Goal: Task Accomplishment & Management: Manage account settings

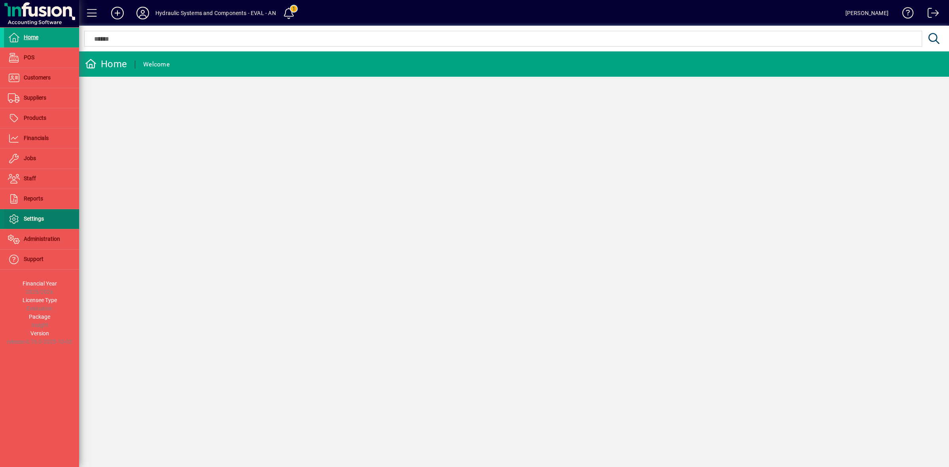
click at [38, 220] on span "Settings" at bounding box center [34, 219] width 20 height 6
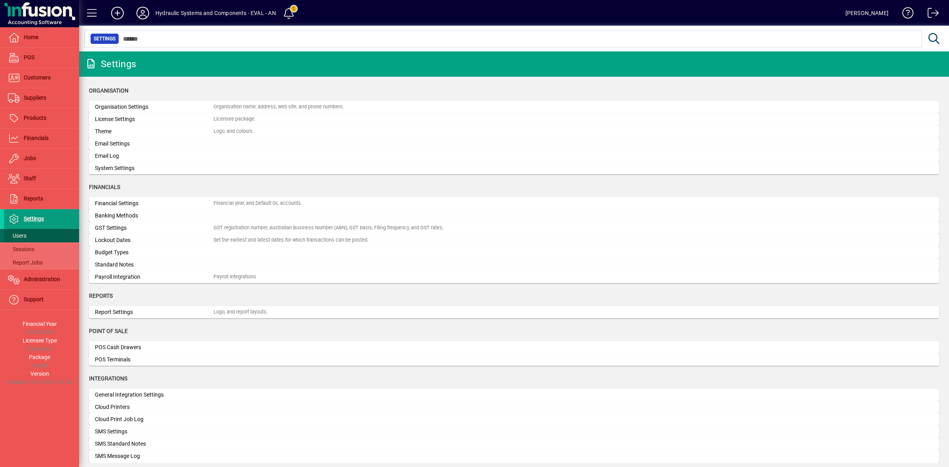
click at [28, 235] on span at bounding box center [41, 235] width 75 height 19
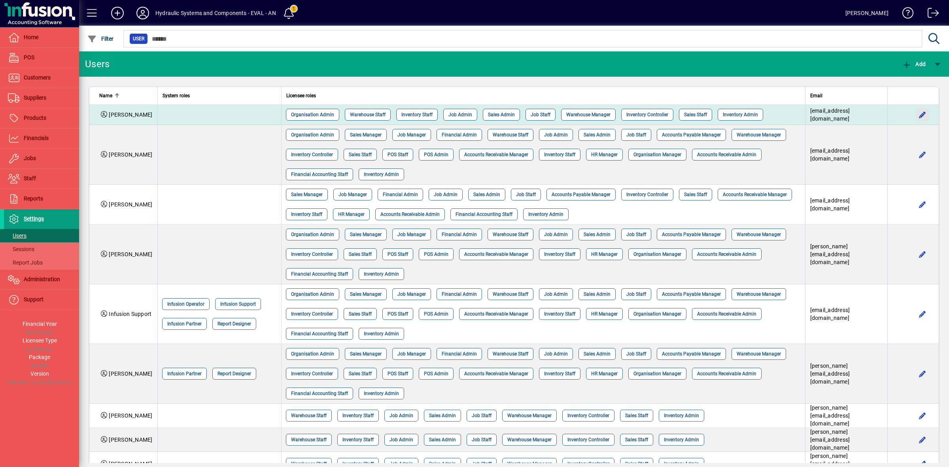
click at [913, 119] on span "button" at bounding box center [922, 114] width 19 height 19
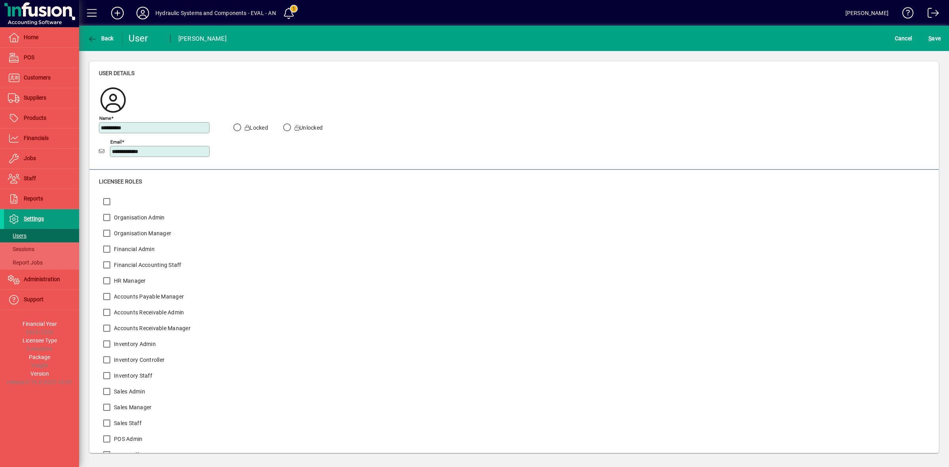
click at [246, 127] on icon at bounding box center [247, 128] width 5 height 6
click at [935, 40] on span "S ave" at bounding box center [935, 38] width 12 height 13
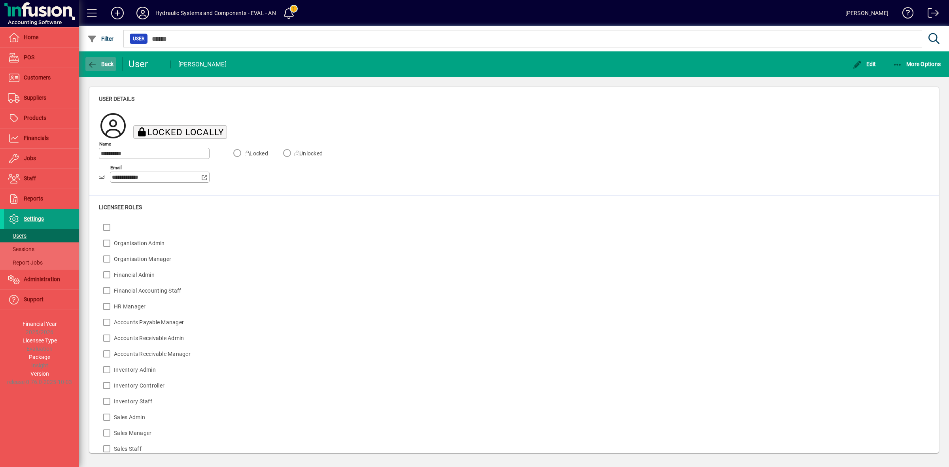
click at [105, 65] on span "Back" at bounding box center [100, 64] width 27 height 6
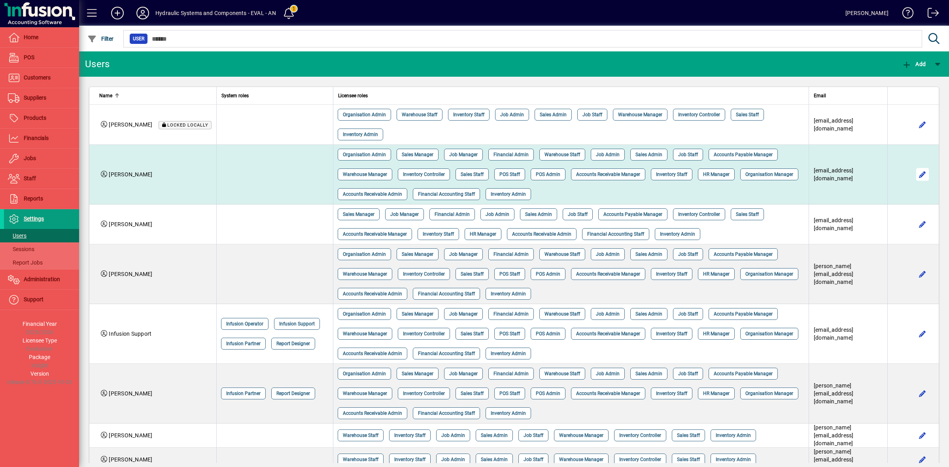
click at [918, 172] on span "button" at bounding box center [922, 174] width 19 height 19
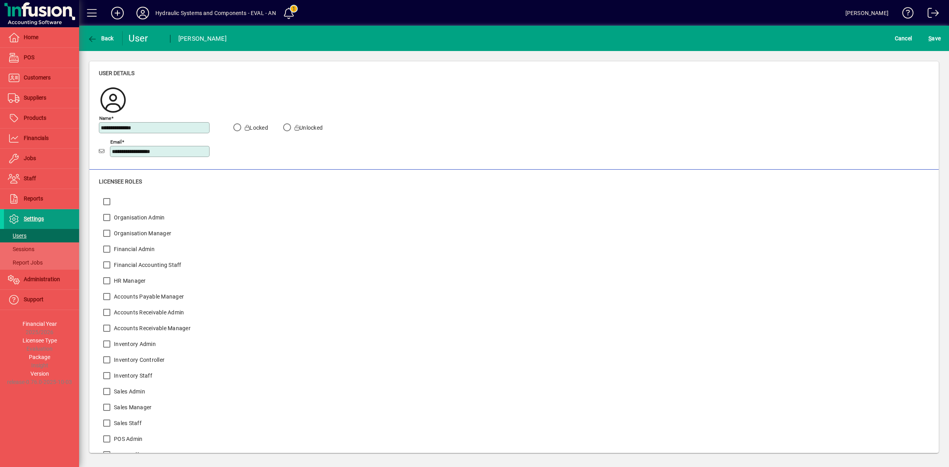
click at [252, 128] on label "Locked" at bounding box center [255, 128] width 25 height 8
click at [934, 36] on span "S ave" at bounding box center [935, 38] width 12 height 13
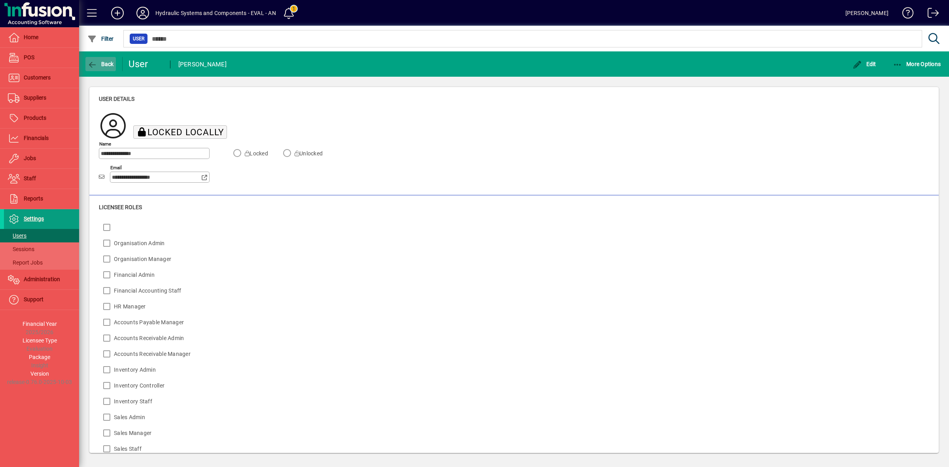
click at [104, 65] on span "Back" at bounding box center [100, 64] width 27 height 6
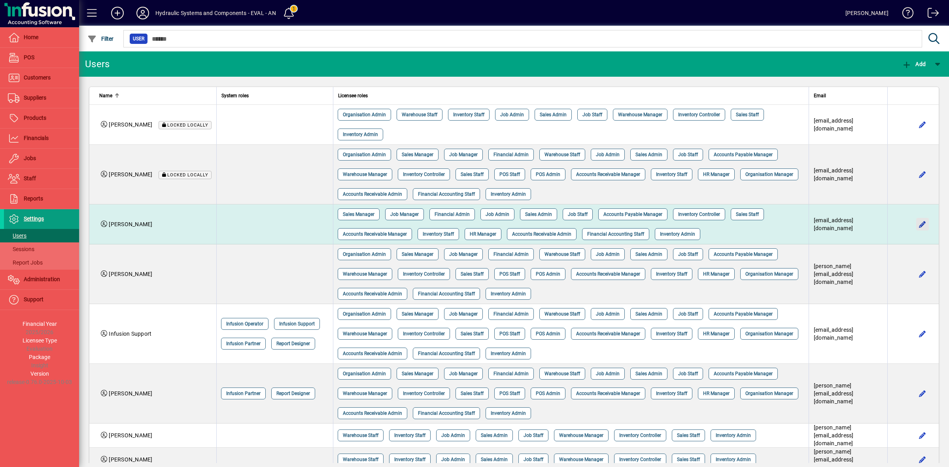
click at [918, 224] on span "button" at bounding box center [922, 224] width 19 height 19
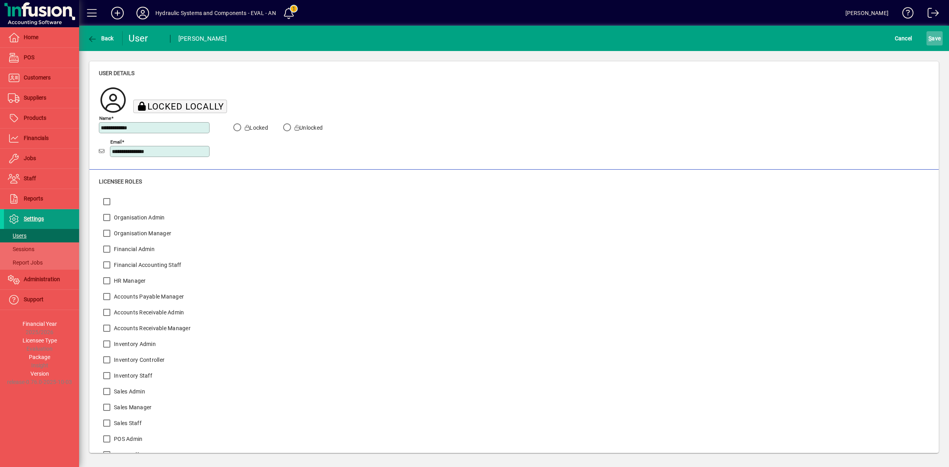
click at [932, 38] on span "S ave" at bounding box center [935, 38] width 12 height 13
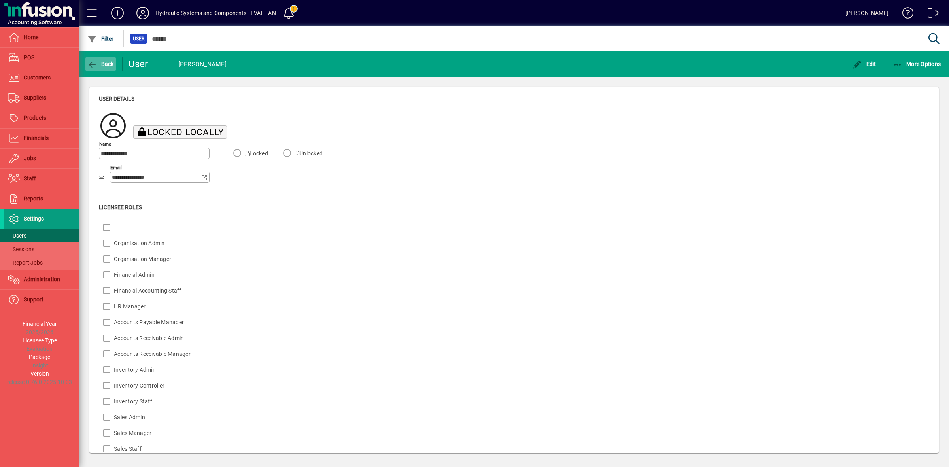
click at [105, 58] on span "button" at bounding box center [100, 64] width 30 height 19
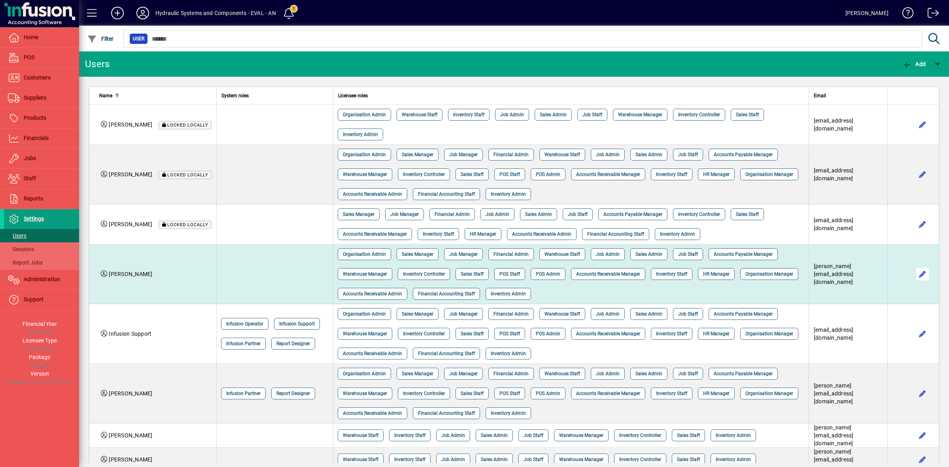
click at [916, 275] on span "button" at bounding box center [922, 274] width 19 height 19
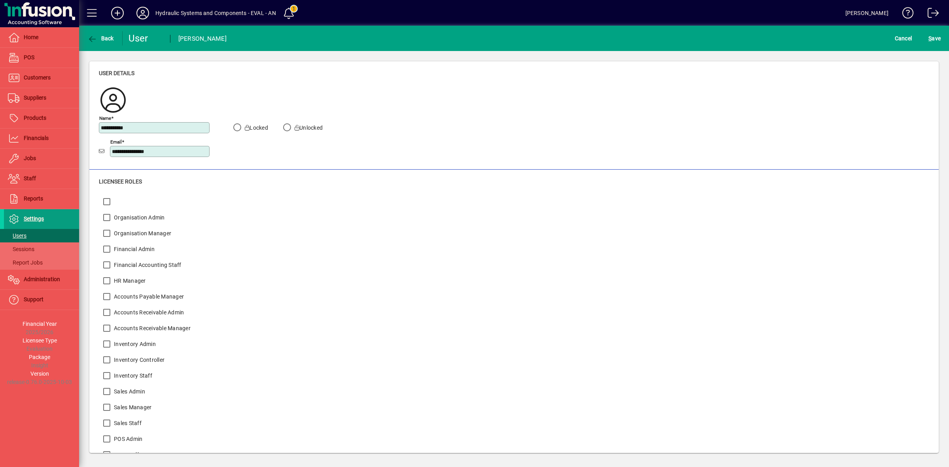
click at [256, 129] on label "Locked" at bounding box center [255, 128] width 25 height 8
click at [940, 34] on span "S ave" at bounding box center [935, 38] width 12 height 13
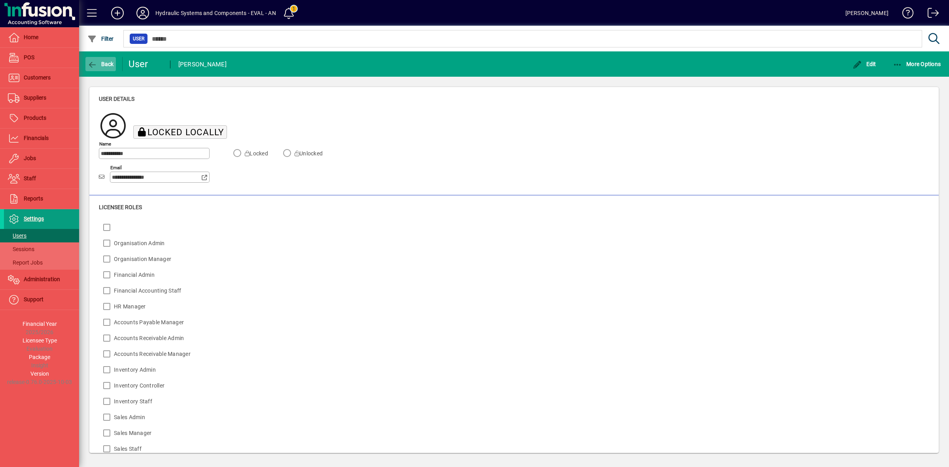
click at [101, 64] on span "Back" at bounding box center [100, 64] width 27 height 6
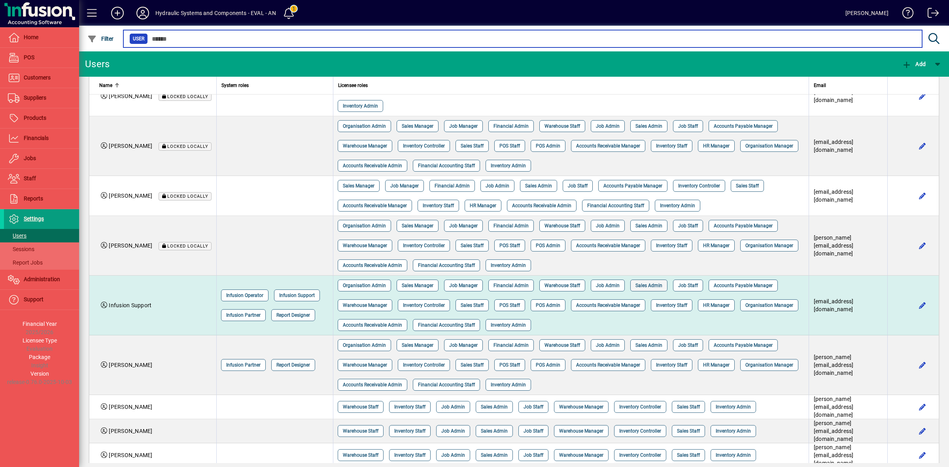
scroll to position [56, 0]
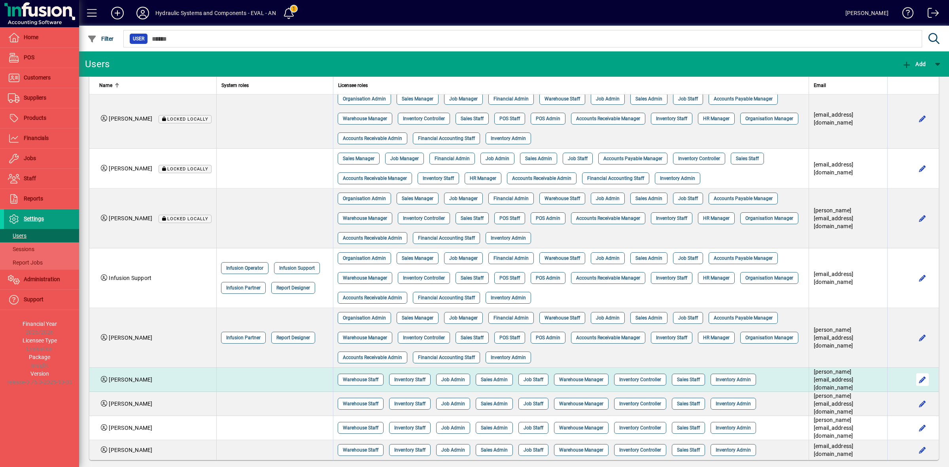
click at [914, 382] on span "button" at bounding box center [922, 379] width 19 height 19
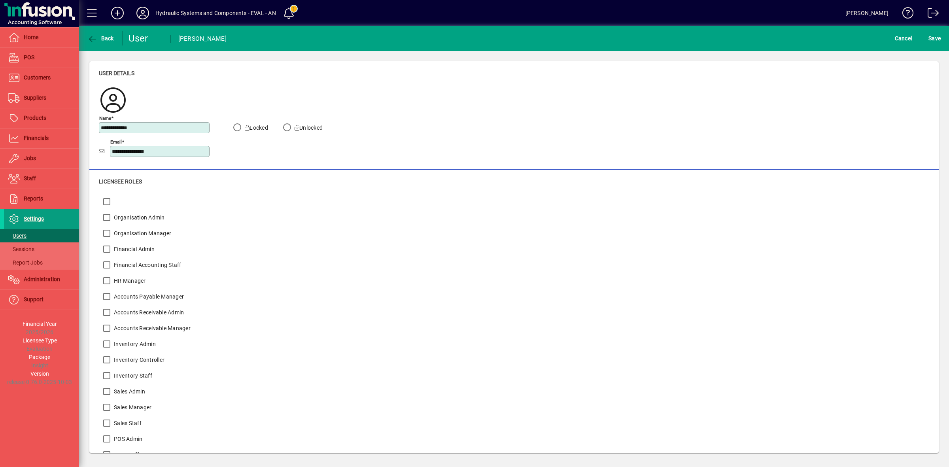
click at [254, 125] on label "Locked" at bounding box center [255, 128] width 25 height 8
click at [932, 42] on span "S ave" at bounding box center [935, 38] width 12 height 13
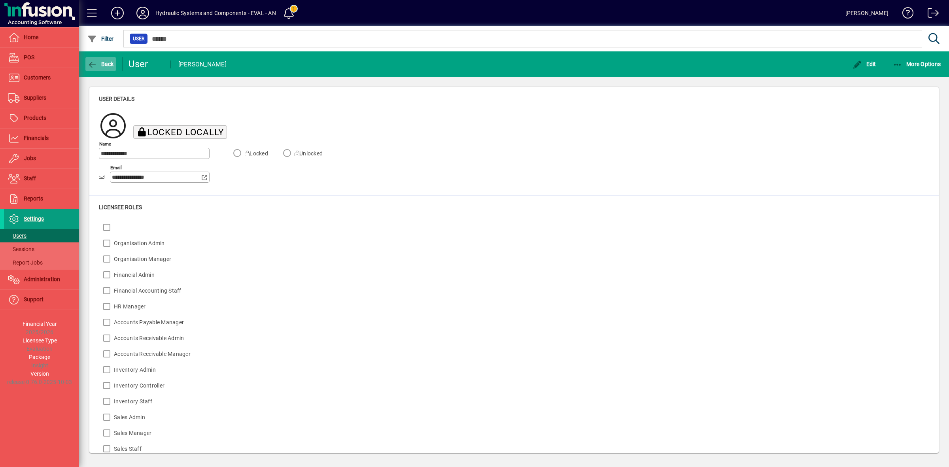
click at [114, 68] on span "button" at bounding box center [100, 64] width 30 height 19
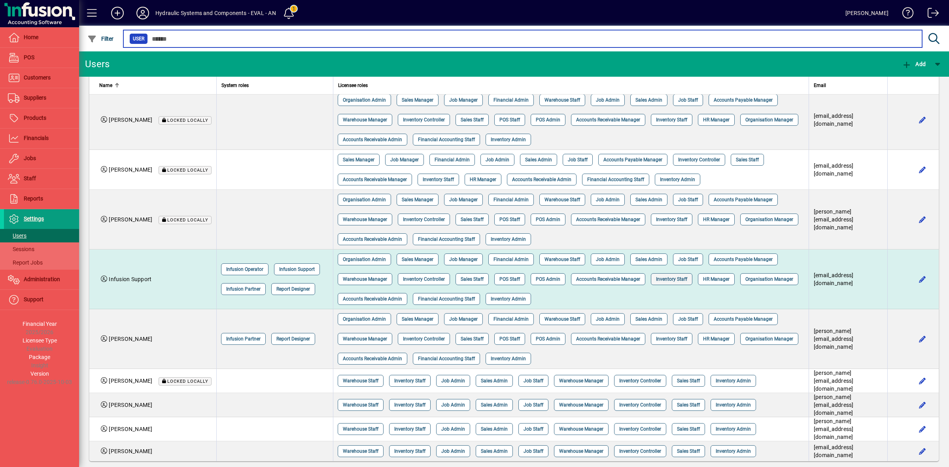
scroll to position [56, 0]
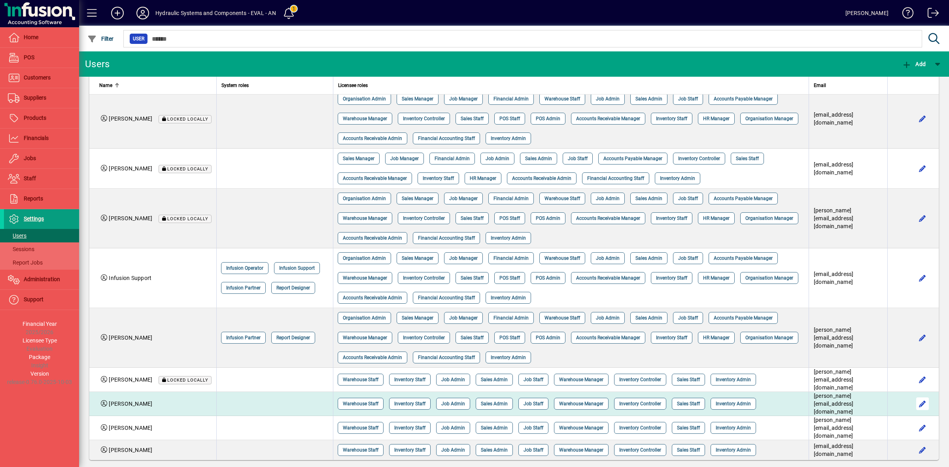
click at [915, 403] on span "button" at bounding box center [922, 403] width 19 height 19
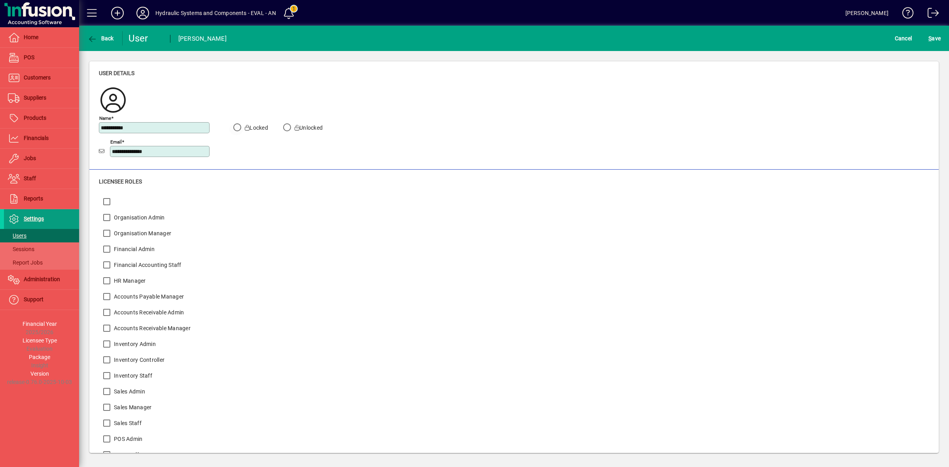
click at [246, 125] on icon at bounding box center [247, 128] width 5 height 6
click at [932, 38] on span "S" at bounding box center [930, 38] width 3 height 6
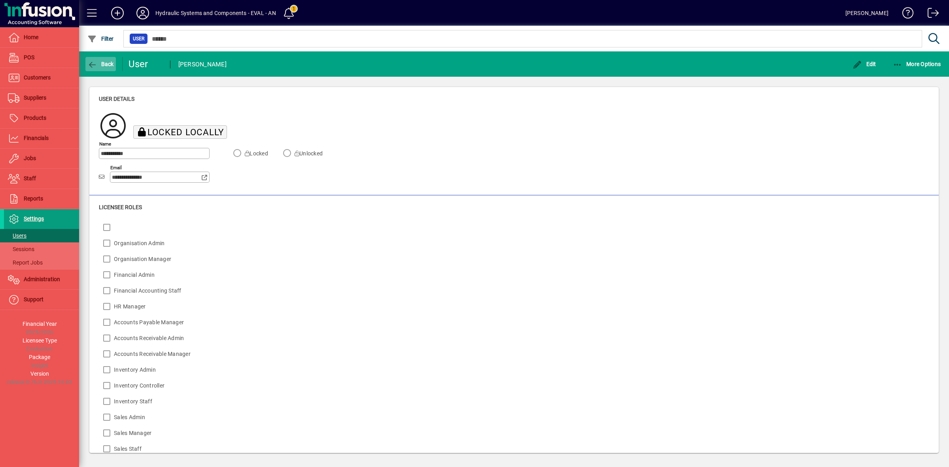
click at [101, 65] on span "Back" at bounding box center [100, 64] width 27 height 6
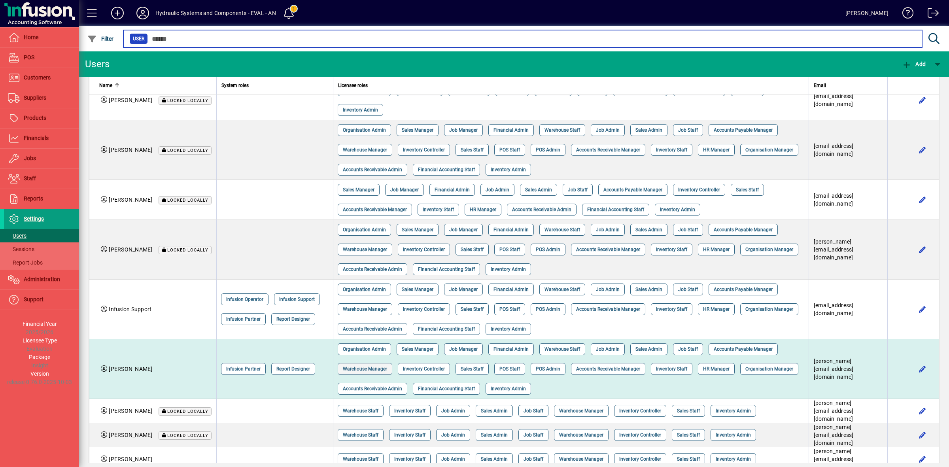
scroll to position [56, 0]
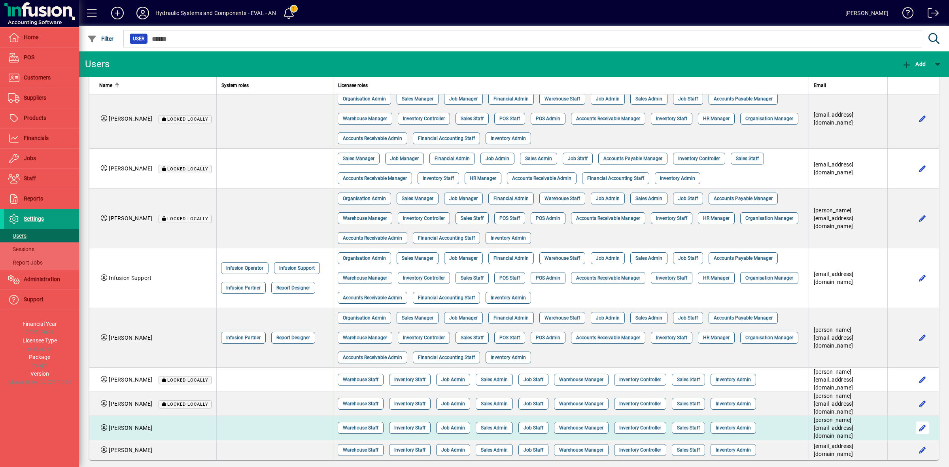
click at [913, 424] on span "button" at bounding box center [922, 427] width 19 height 19
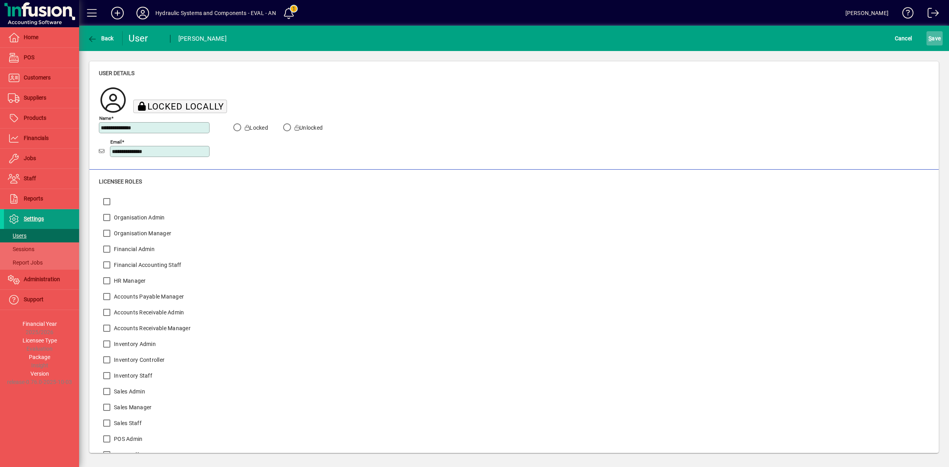
click at [935, 36] on span "S ave" at bounding box center [935, 38] width 12 height 13
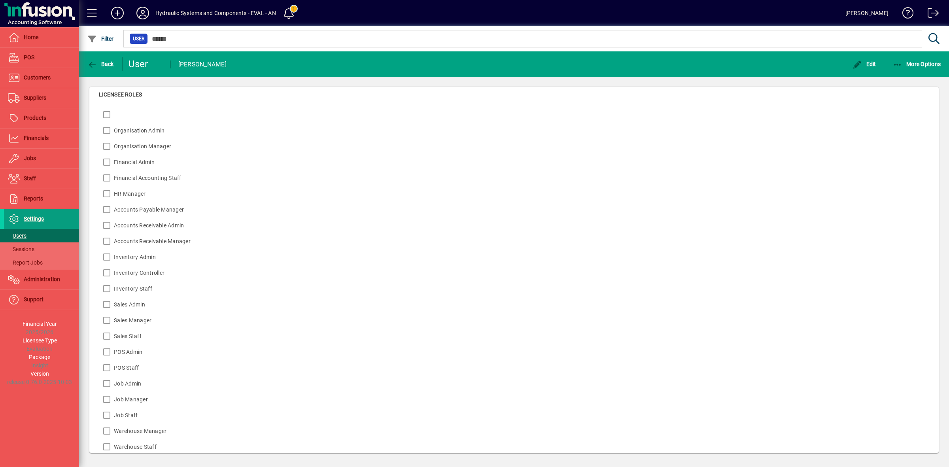
scroll to position [119, 0]
click at [100, 64] on span "Back" at bounding box center [100, 64] width 27 height 6
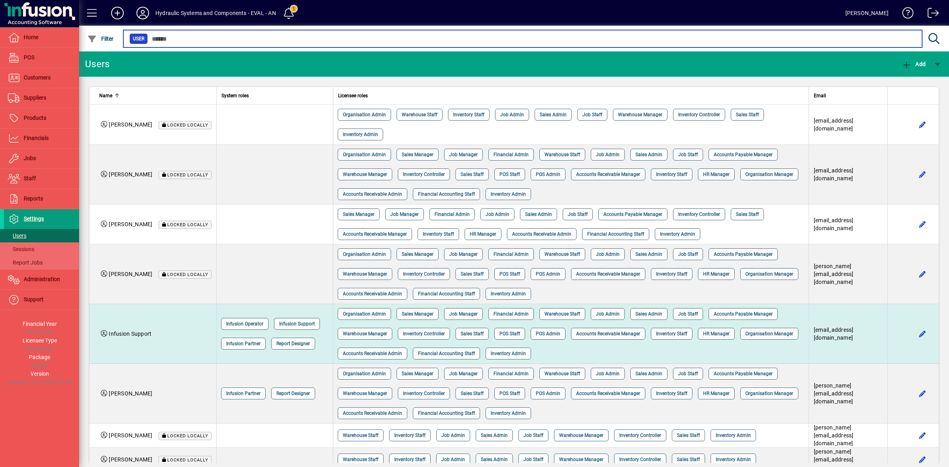
scroll to position [56, 0]
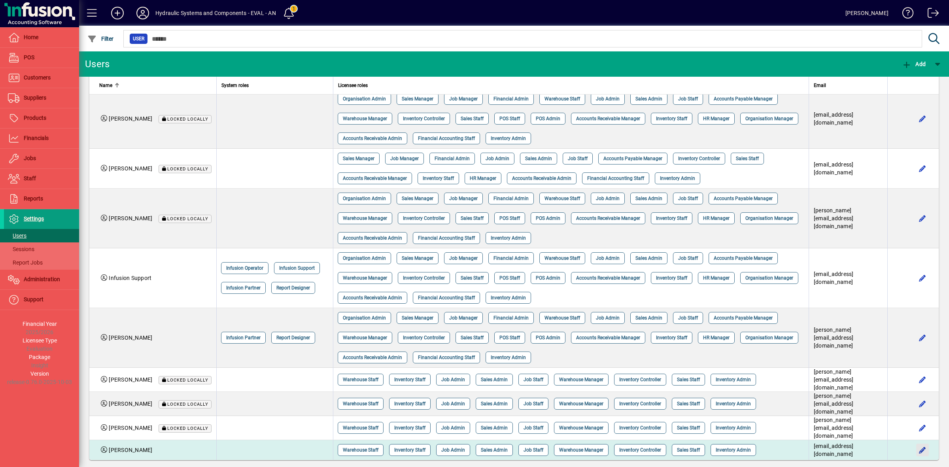
click at [918, 444] on span "button" at bounding box center [922, 450] width 19 height 19
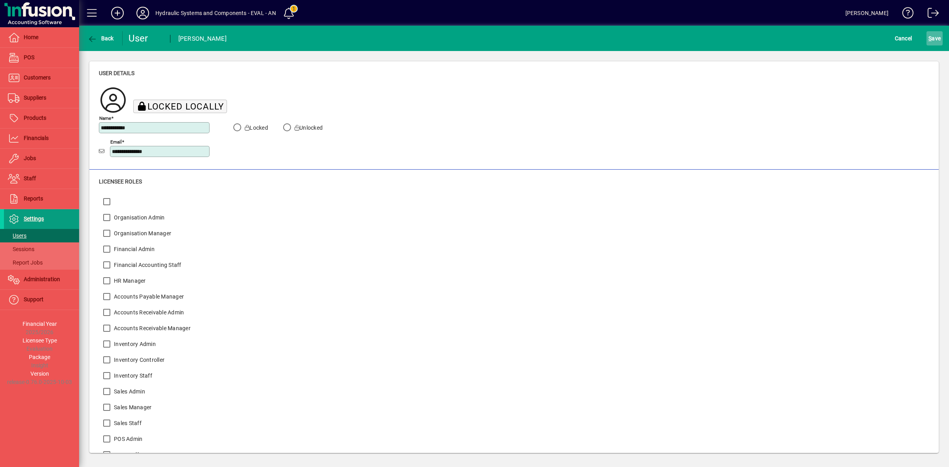
click at [938, 38] on span "S ave" at bounding box center [935, 38] width 12 height 13
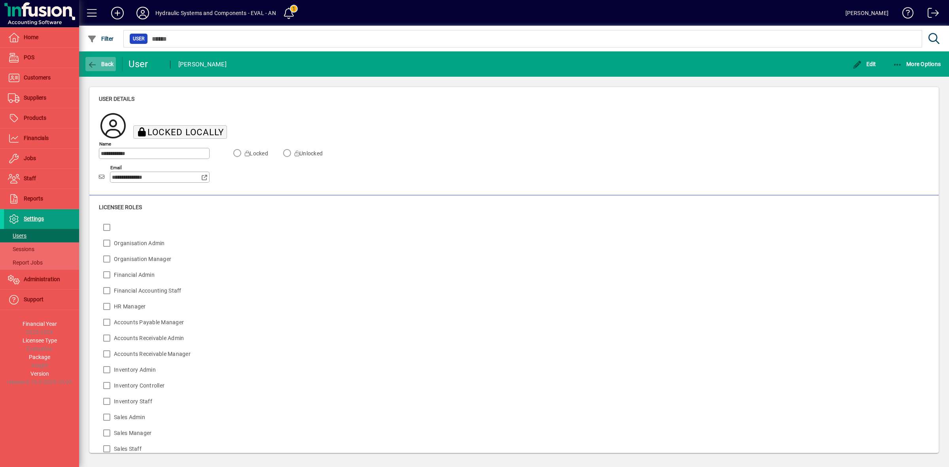
click at [91, 62] on icon "button" at bounding box center [92, 65] width 10 height 8
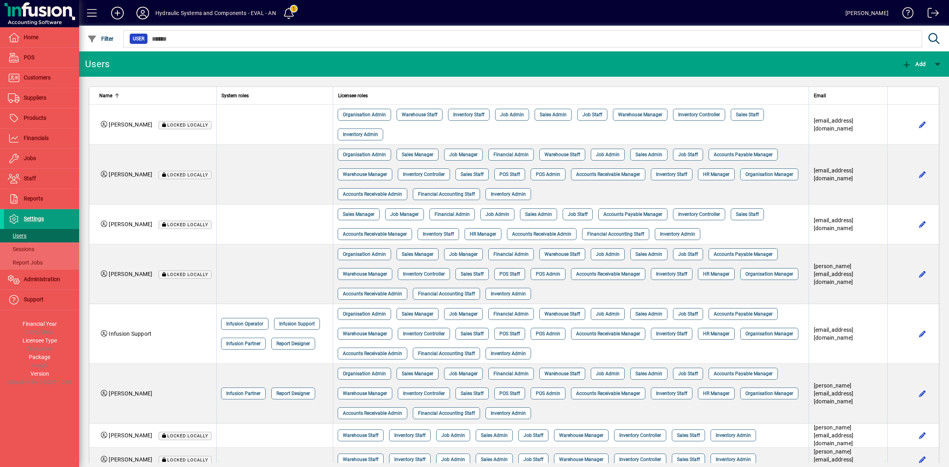
click at [142, 13] on icon at bounding box center [143, 13] width 16 height 13
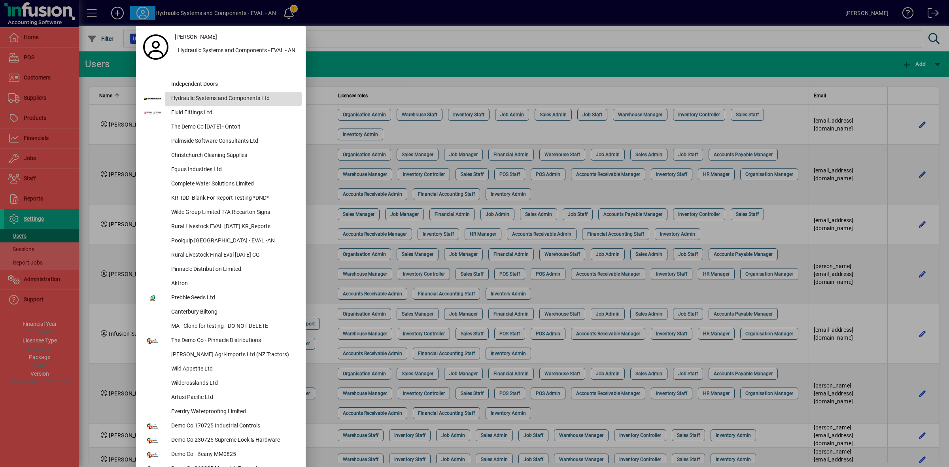
click at [195, 97] on div "Hydraulic Systems and Components Ltd" at bounding box center [233, 99] width 137 height 14
